Goal: Task Accomplishment & Management: Use online tool/utility

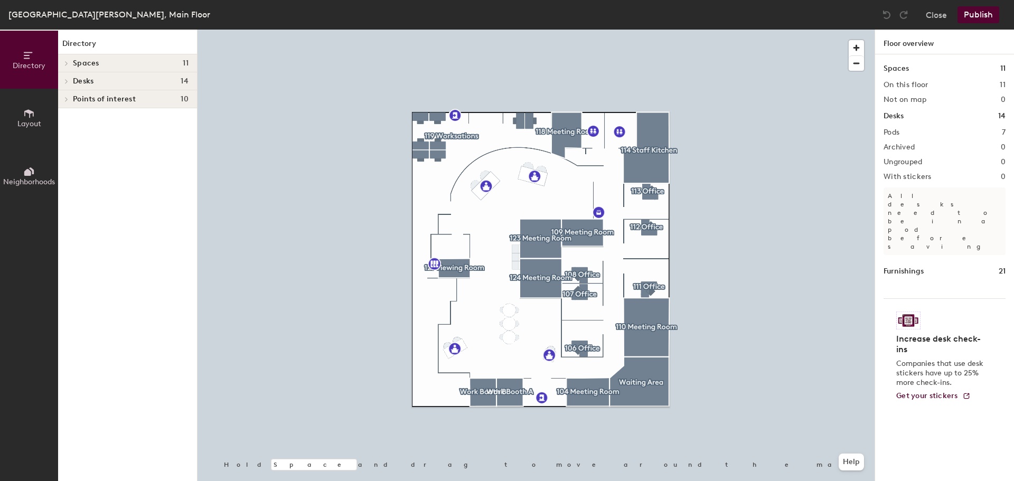
click at [27, 166] on icon at bounding box center [29, 172] width 12 height 12
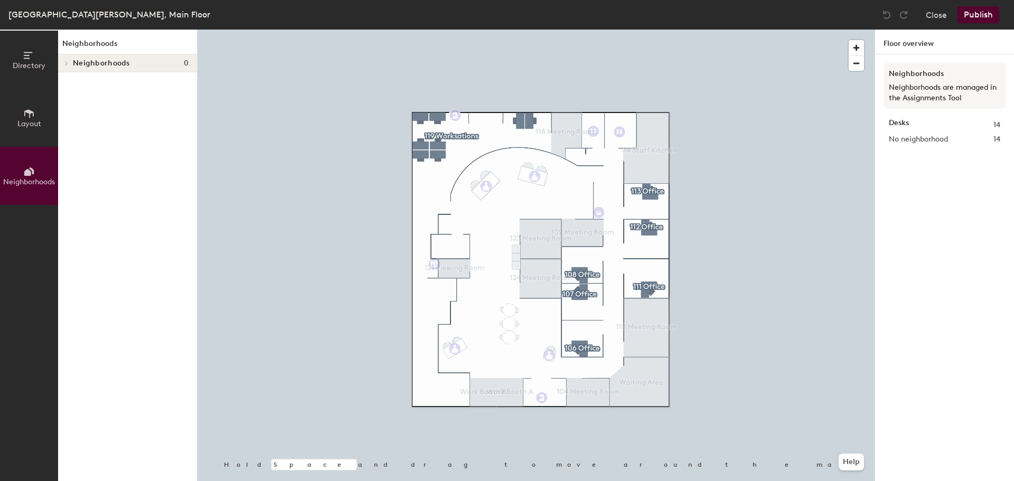
click at [73, 66] on span "Neighborhoods" at bounding box center [101, 63] width 57 height 8
click at [26, 126] on span "Layout" at bounding box center [29, 123] width 24 height 9
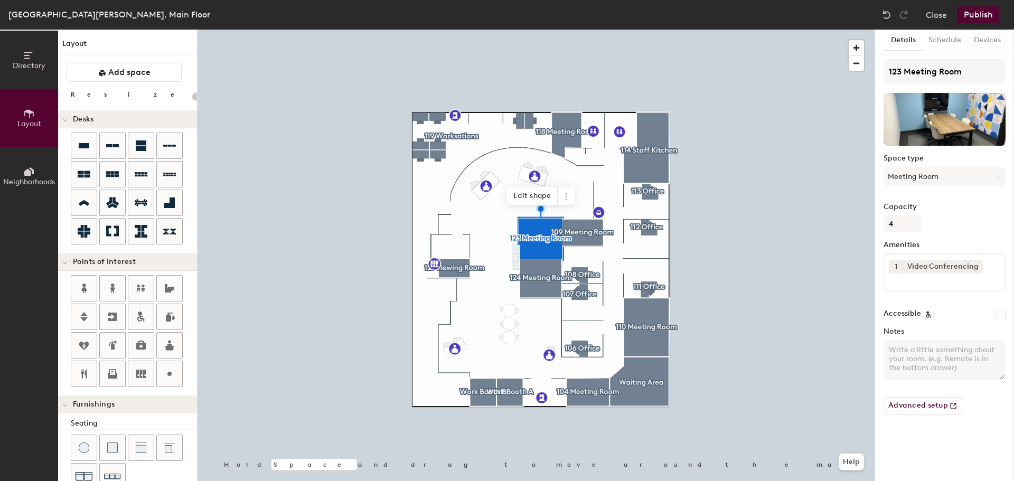
click at [945, 176] on button "Meeting Room" at bounding box center [945, 176] width 122 height 19
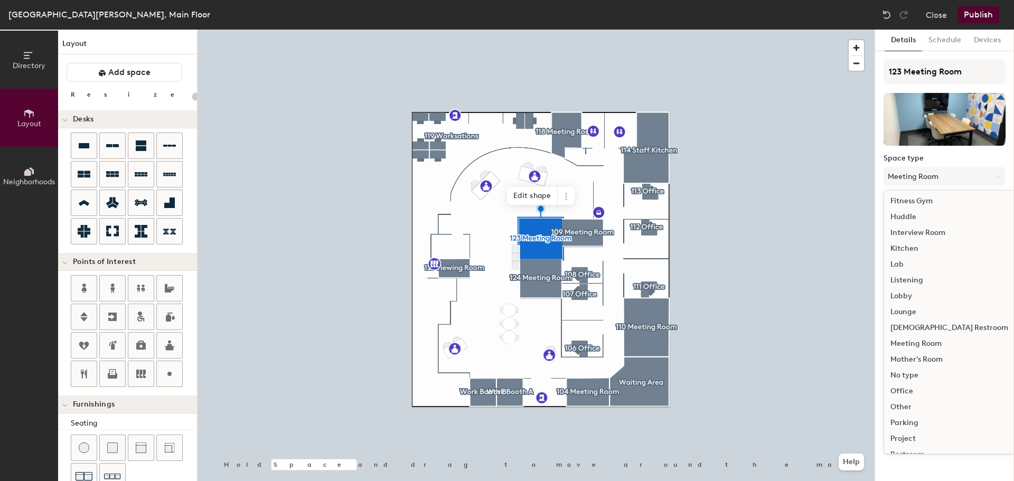
scroll to position [211, 0]
click at [907, 320] on div "Office" at bounding box center [949, 324] width 130 height 16
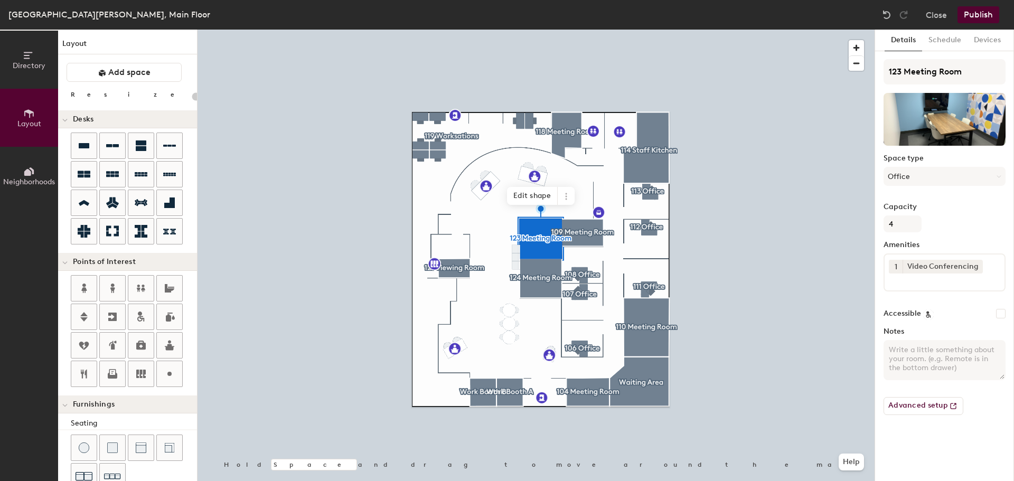
click at [983, 18] on button "Publish" at bounding box center [978, 14] width 42 height 17
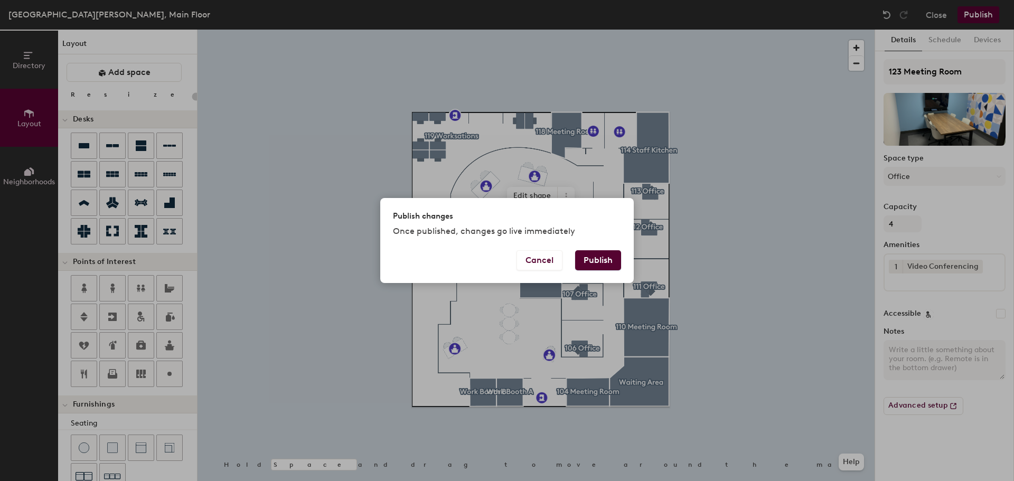
click at [596, 259] on button "Publish" at bounding box center [598, 260] width 46 height 20
type input "20"
